Goal: Information Seeking & Learning: Learn about a topic

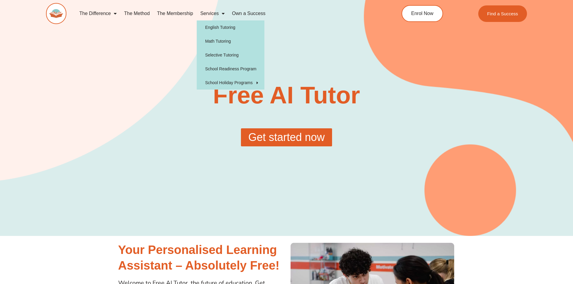
click at [218, 12] on link "Services" at bounding box center [213, 14] width 32 height 14
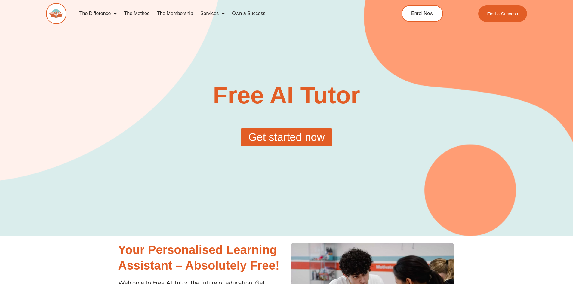
click at [218, 12] on link "Services" at bounding box center [213, 14] width 32 height 14
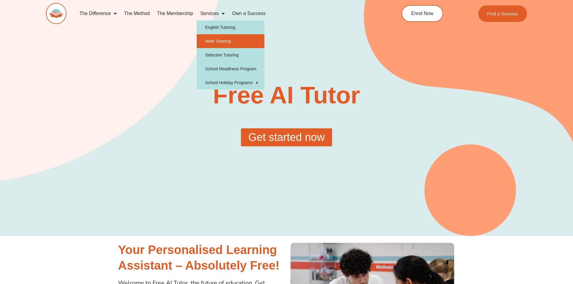
click at [218, 42] on link "Math Tutoring" at bounding box center [231, 41] width 68 height 14
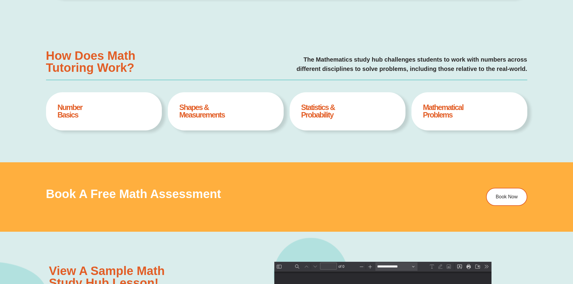
type input "*"
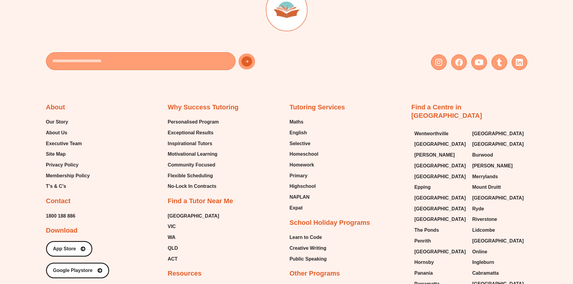
scroll to position [2197, 0]
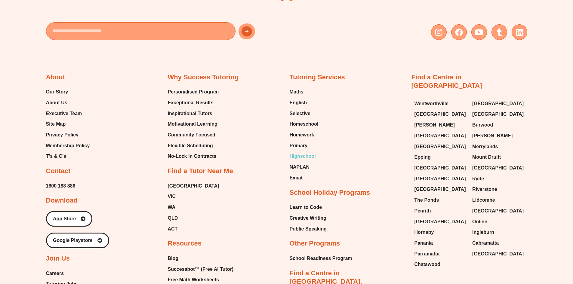
click at [303, 154] on span "Highschool" at bounding box center [303, 156] width 26 height 9
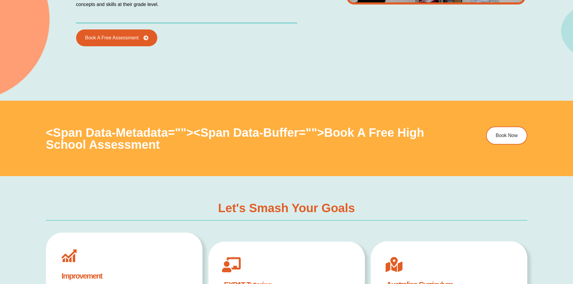
scroll to position [1683, 0]
